Goal: Information Seeking & Learning: Find specific fact

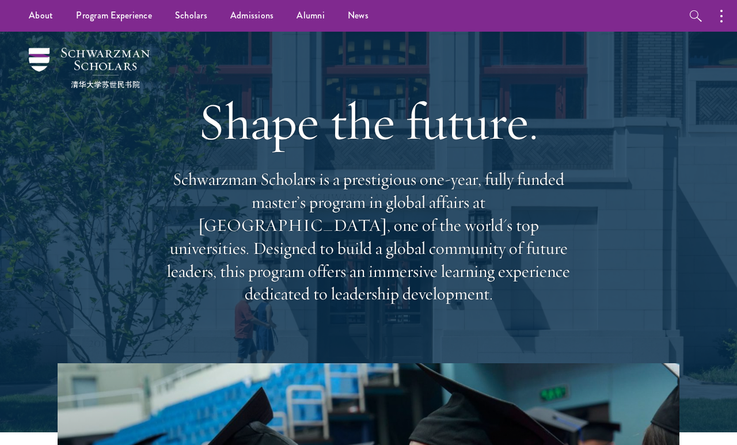
click at [306, 14] on link "Alumni" at bounding box center [310, 16] width 51 height 32
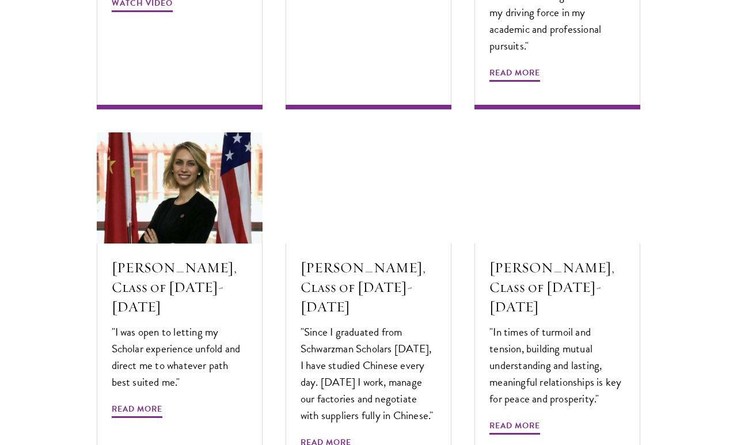
scroll to position [3776, 0]
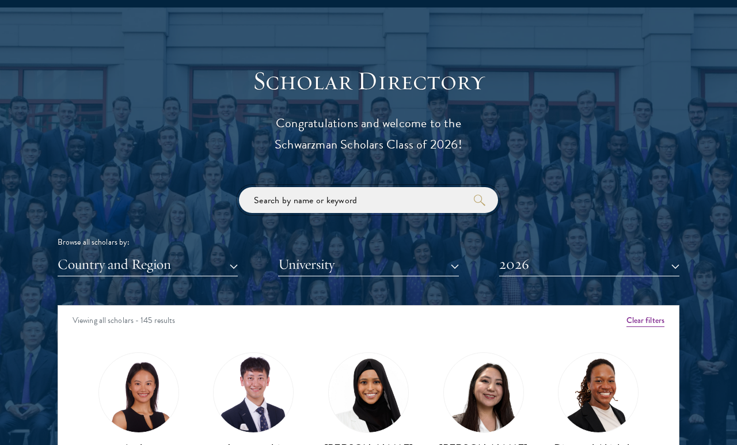
click at [406, 204] on input "search" at bounding box center [368, 200] width 259 height 26
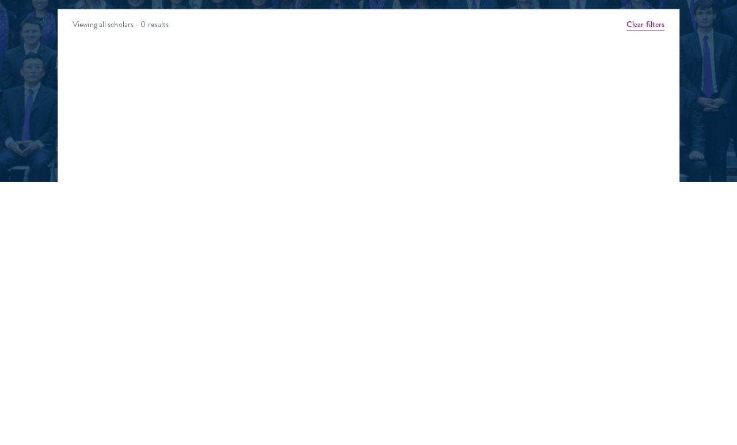
scroll to position [1265, 0]
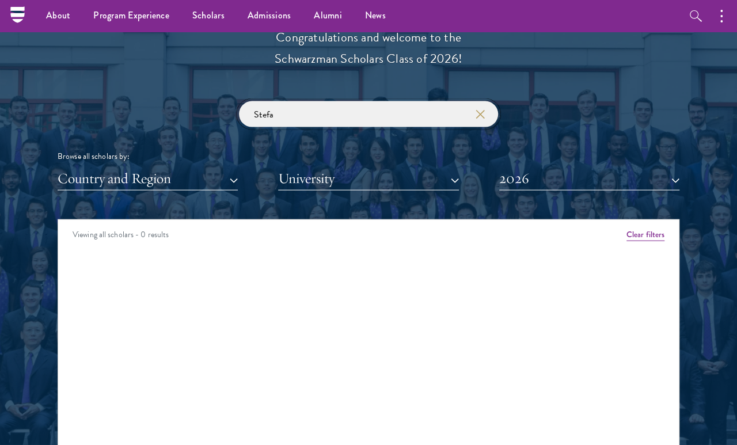
type input "Stef"
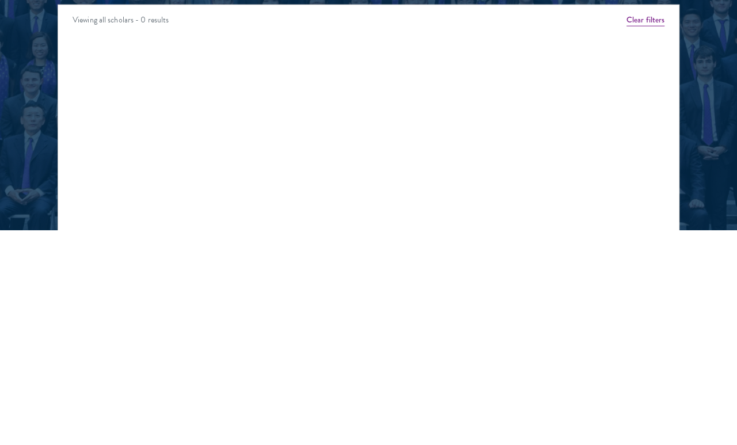
scroll to position [1266, 0]
